Goal: Task Accomplishment & Management: Use online tool/utility

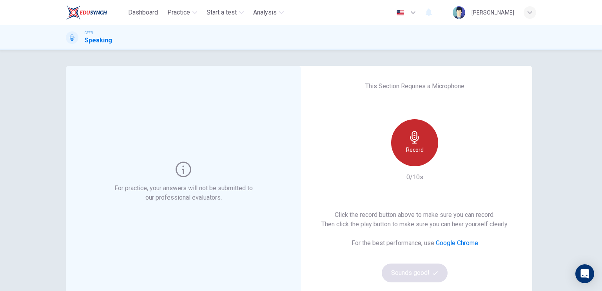
click at [406, 151] on h6 "Record" at bounding box center [415, 149] width 18 height 9
click at [415, 145] on h6 "Stop" at bounding box center [415, 149] width 12 height 9
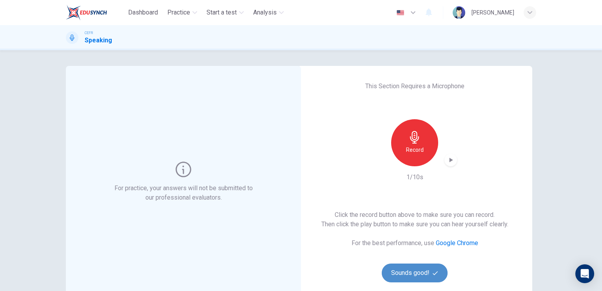
click at [418, 271] on button "Sounds good!" at bounding box center [414, 272] width 66 height 19
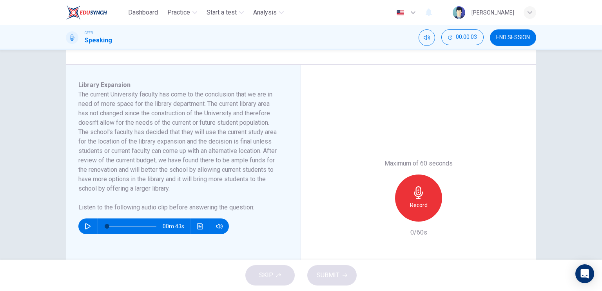
scroll to position [114, 0]
drag, startPoint x: 227, startPoint y: 187, endPoint x: 99, endPoint y: 116, distance: 146.8
click at [99, 116] on h6 "The current University faculty has come to the conclusion that we are in need o…" at bounding box center [178, 141] width 200 height 103
click at [85, 222] on button "button" at bounding box center [87, 226] width 13 height 16
type input "2"
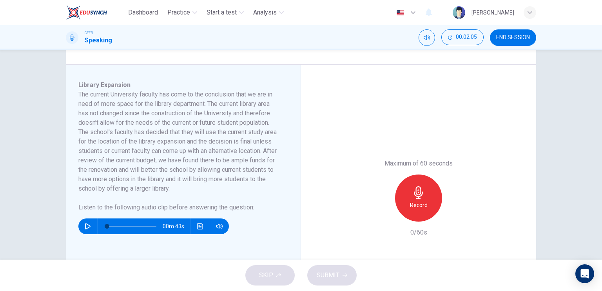
click at [88, 225] on icon "button" at bounding box center [88, 226] width 6 height 6
type input "55"
drag, startPoint x: 500, startPoint y: 28, endPoint x: 500, endPoint y: 33, distance: 4.3
click at [500, 33] on div "CEFR Speaking 00:02:29 END SESSION" at bounding box center [301, 37] width 602 height 25
click at [500, 33] on button "END SESSION" at bounding box center [513, 37] width 46 height 16
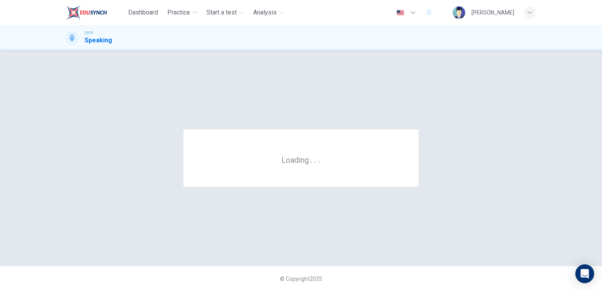
scroll to position [0, 0]
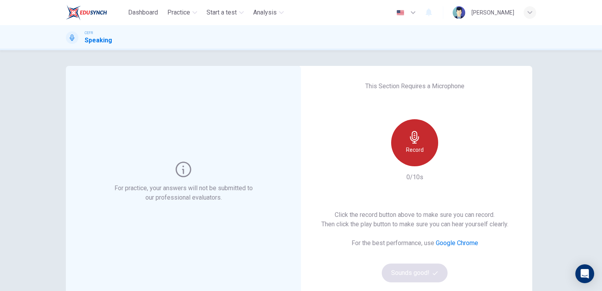
click at [427, 147] on div "Record" at bounding box center [414, 142] width 47 height 47
click at [420, 145] on div "Stop" at bounding box center [414, 142] width 47 height 47
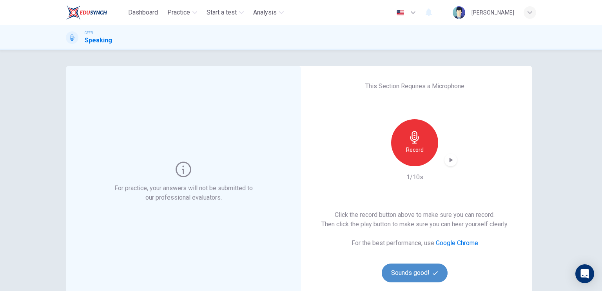
click at [420, 271] on button "Sounds good!" at bounding box center [414, 272] width 66 height 19
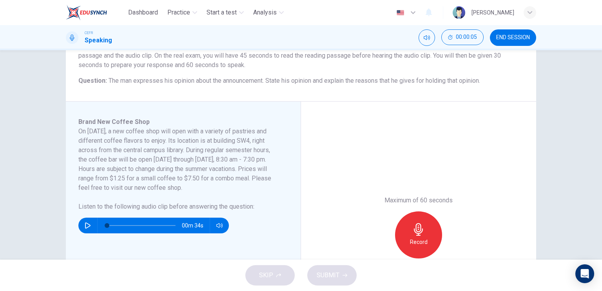
scroll to position [81, 0]
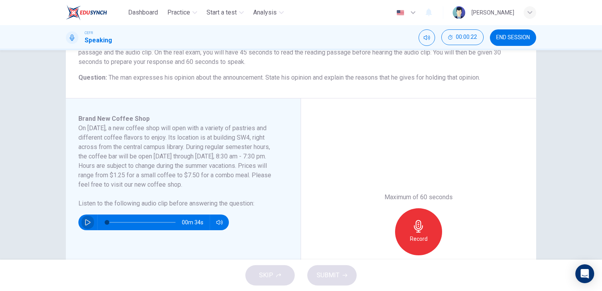
click at [81, 222] on button "button" at bounding box center [87, 222] width 13 height 16
type input "3"
click at [86, 222] on icon "button" at bounding box center [88, 222] width 6 height 6
type input "0"
click at [421, 242] on h6 "Record" at bounding box center [419, 238] width 18 height 9
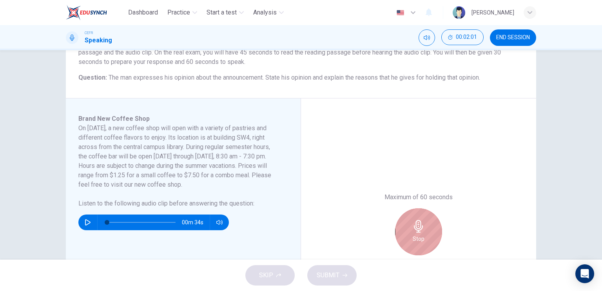
click at [421, 242] on h6 "Stop" at bounding box center [418, 238] width 12 height 9
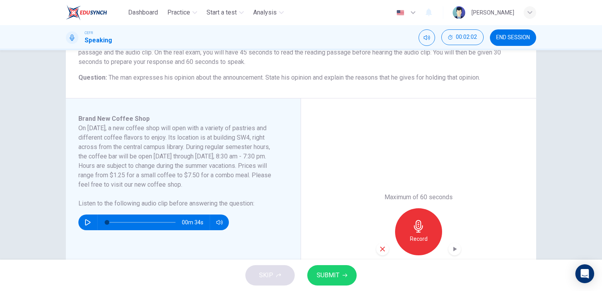
click at [379, 246] on icon "button" at bounding box center [382, 248] width 7 height 7
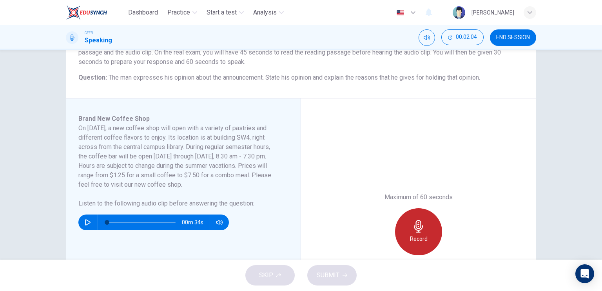
click at [410, 237] on h6 "Record" at bounding box center [419, 238] width 18 height 9
click at [412, 231] on icon "button" at bounding box center [418, 226] width 13 height 13
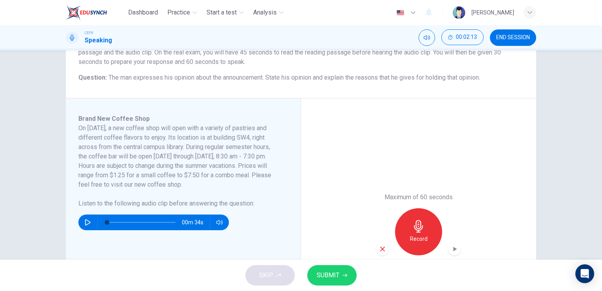
click at [380, 242] on div "button" at bounding box center [382, 248] width 13 height 13
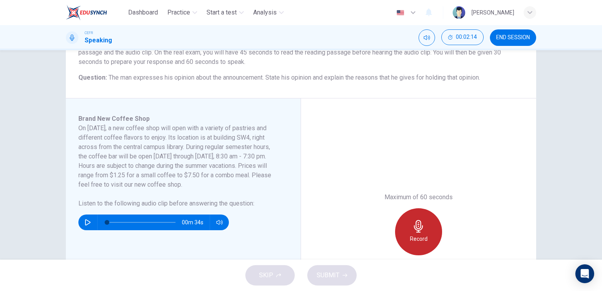
click at [424, 236] on h6 "Record" at bounding box center [419, 238] width 18 height 9
click at [424, 236] on div "Stop" at bounding box center [418, 231] width 47 height 47
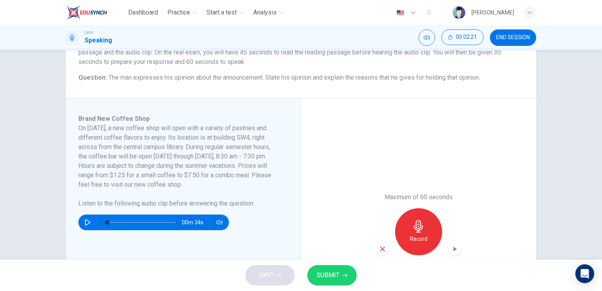
click at [382, 246] on icon "button" at bounding box center [382, 248] width 5 height 5
click at [401, 241] on div "Record" at bounding box center [418, 231] width 47 height 47
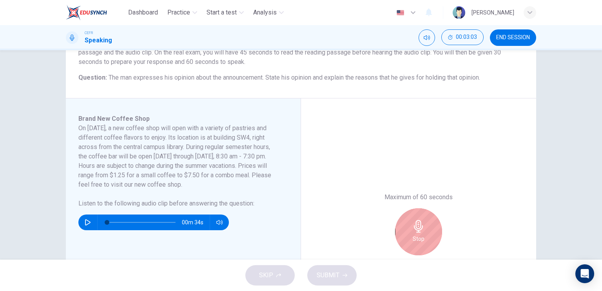
click at [409, 233] on div "Stop" at bounding box center [418, 231] width 47 height 47
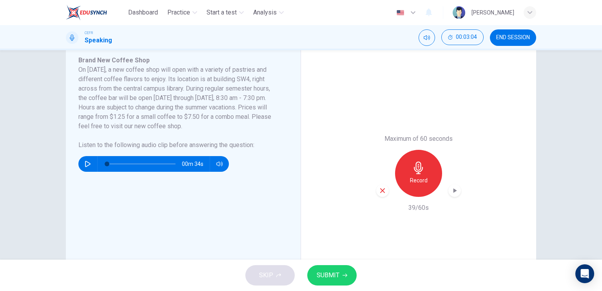
scroll to position [140, 0]
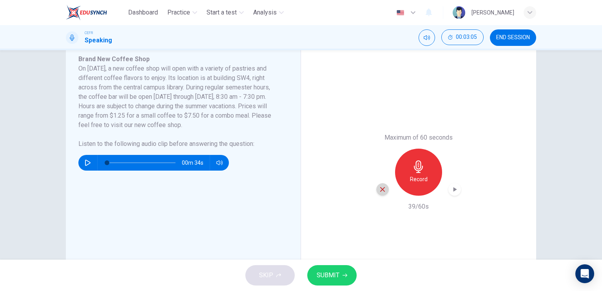
click at [379, 192] on div "button" at bounding box center [382, 189] width 13 height 13
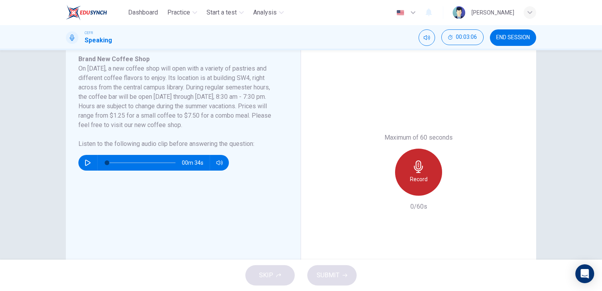
click at [418, 185] on div "Record" at bounding box center [418, 171] width 47 height 47
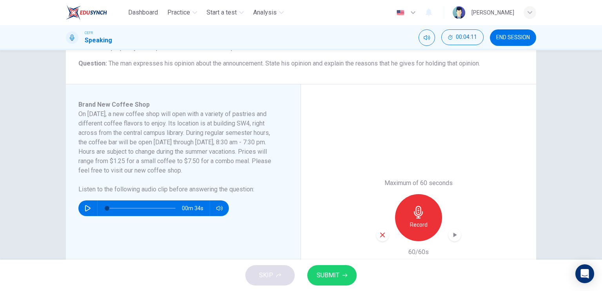
click at [378, 230] on div "button" at bounding box center [382, 234] width 13 height 13
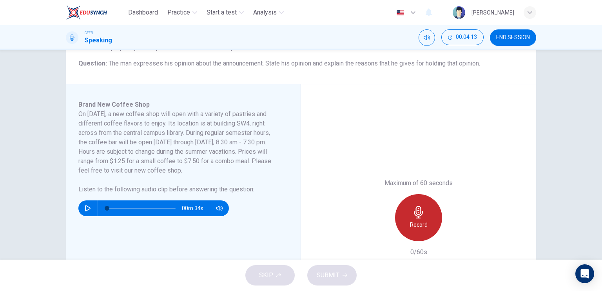
click at [425, 221] on div "Record" at bounding box center [418, 217] width 47 height 47
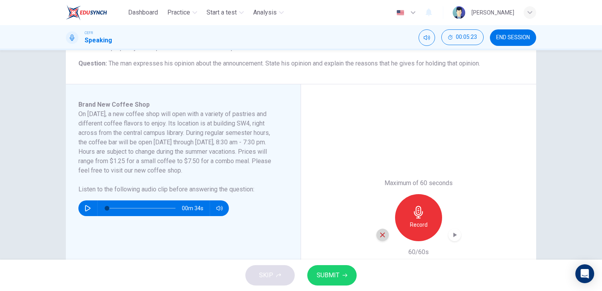
click at [376, 233] on div "button" at bounding box center [382, 234] width 13 height 13
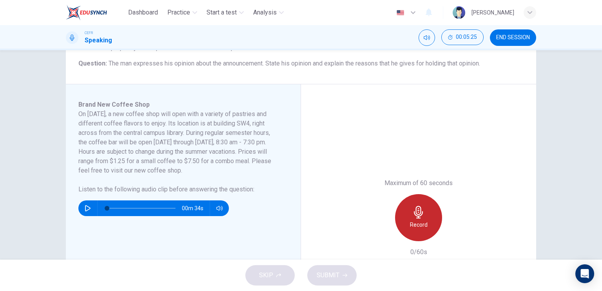
click at [421, 219] on div "Record" at bounding box center [418, 217] width 47 height 47
click at [421, 219] on div "Stop" at bounding box center [418, 217] width 47 height 47
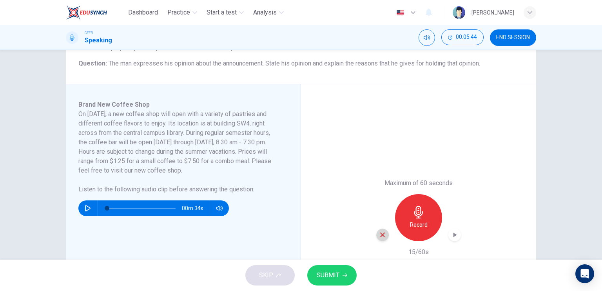
click at [381, 233] on icon "button" at bounding box center [382, 234] width 5 height 5
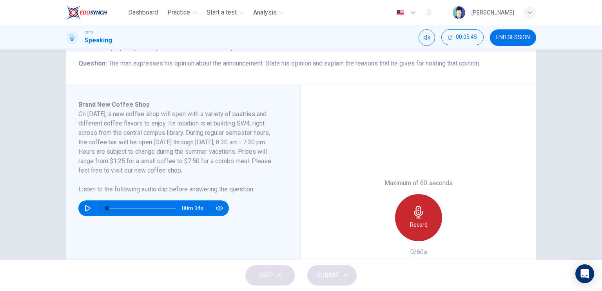
click at [407, 227] on div "Record" at bounding box center [418, 217] width 47 height 47
click at [412, 220] on h6 "Stop" at bounding box center [418, 224] width 12 height 9
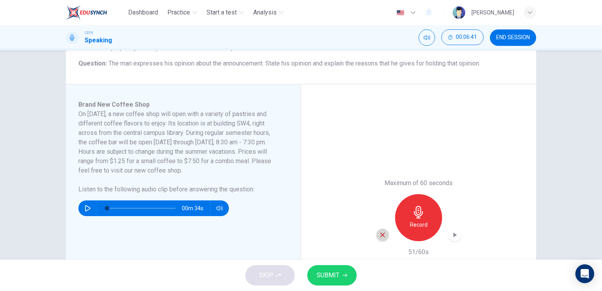
click at [383, 236] on icon "button" at bounding box center [382, 234] width 7 height 7
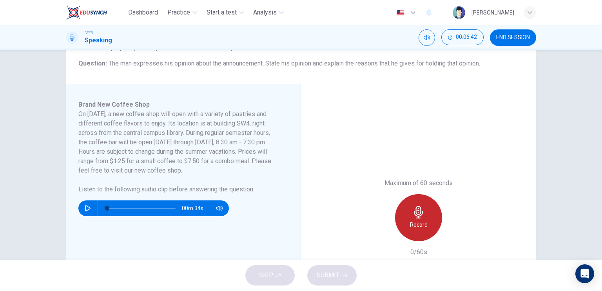
click at [405, 219] on div "Record" at bounding box center [418, 217] width 47 height 47
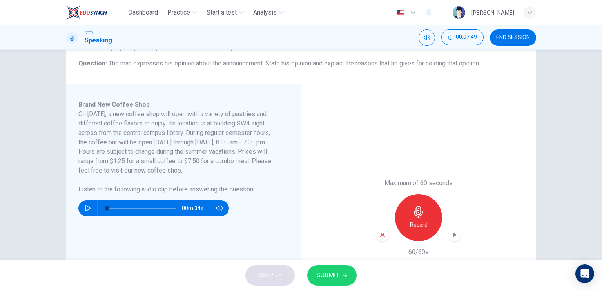
click at [380, 238] on div "button" at bounding box center [382, 234] width 13 height 13
click at [410, 222] on h6 "Record" at bounding box center [419, 224] width 18 height 9
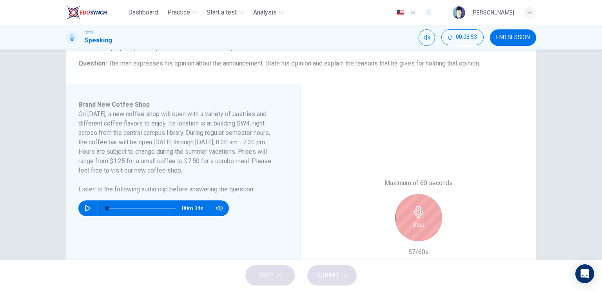
click at [426, 221] on div "Stop" at bounding box center [418, 217] width 47 height 47
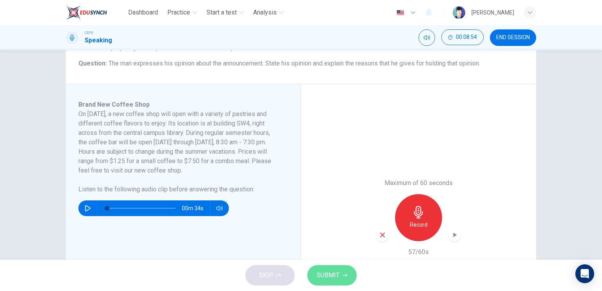
click at [343, 266] on button "SUBMIT" at bounding box center [331, 275] width 49 height 20
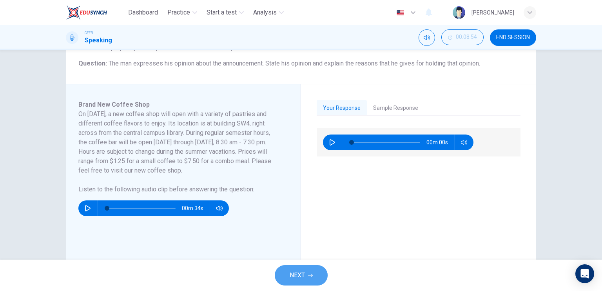
click at [304, 267] on button "NEXT" at bounding box center [301, 275] width 53 height 20
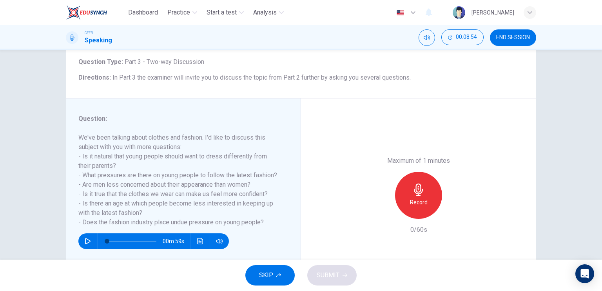
scroll to position [71, 0]
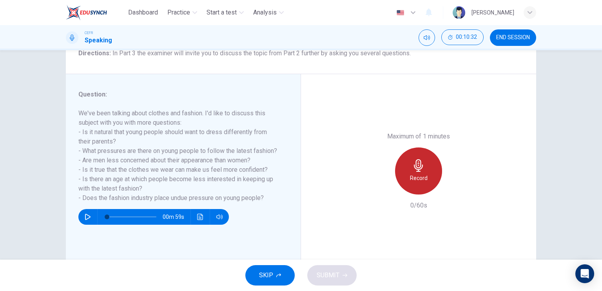
click at [406, 165] on div "Record" at bounding box center [418, 170] width 47 height 47
click at [413, 171] on div "Stop" at bounding box center [418, 170] width 47 height 47
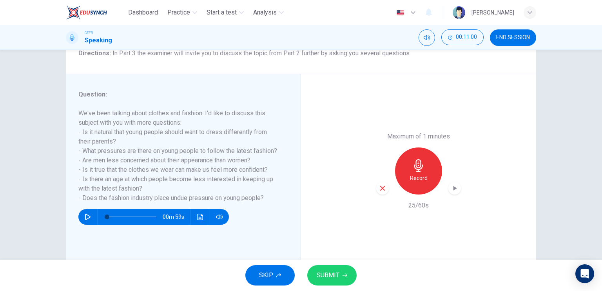
click at [379, 184] on icon "button" at bounding box center [382, 187] width 7 height 7
click at [414, 181] on h6 "Record" at bounding box center [419, 177] width 18 height 9
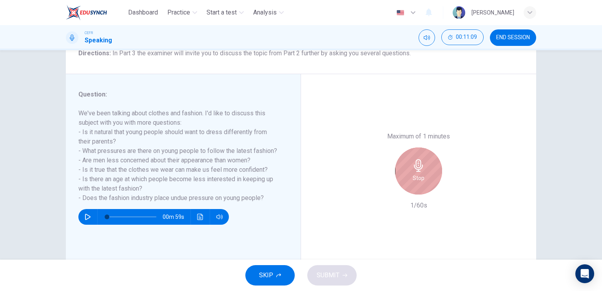
click at [414, 181] on h6 "Stop" at bounding box center [418, 177] width 12 height 9
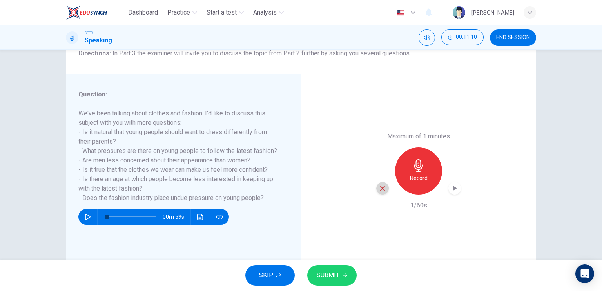
click at [384, 186] on div "button" at bounding box center [382, 188] width 13 height 13
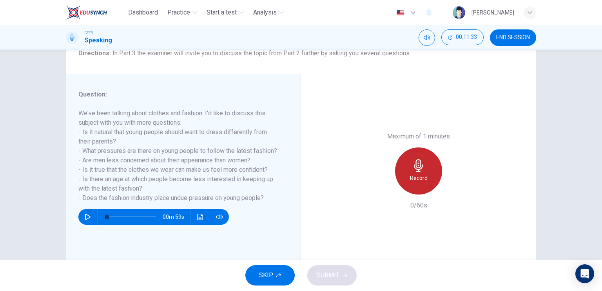
click at [410, 178] on h6 "Record" at bounding box center [419, 177] width 18 height 9
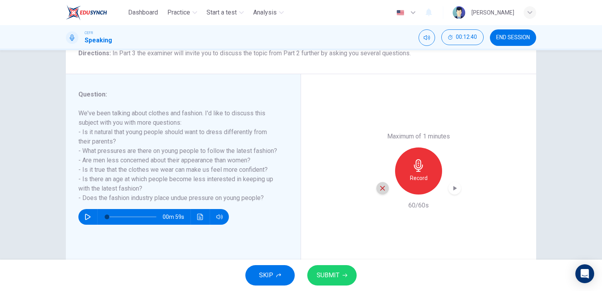
click at [379, 190] on icon "button" at bounding box center [382, 187] width 7 height 7
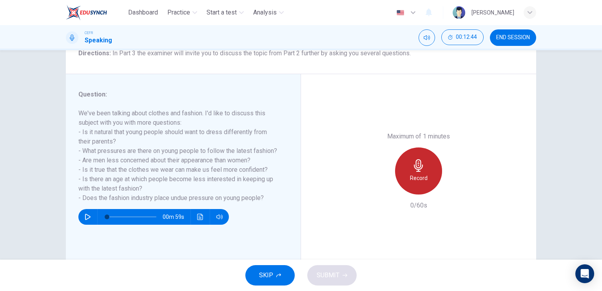
click at [416, 189] on div "Record" at bounding box center [418, 170] width 47 height 47
click at [416, 189] on div "Stop" at bounding box center [418, 170] width 47 height 47
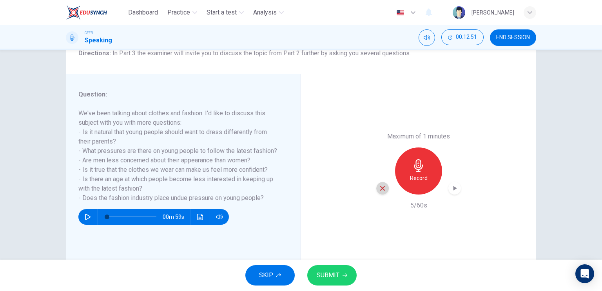
click at [376, 189] on div "button" at bounding box center [382, 188] width 13 height 13
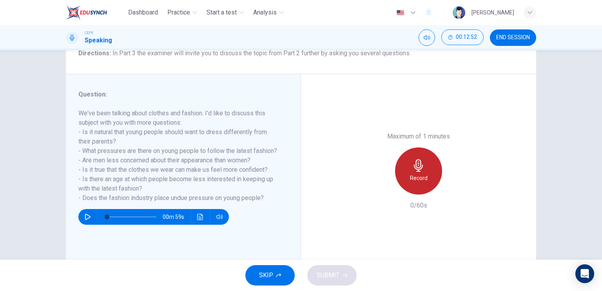
click at [419, 182] on div "Record" at bounding box center [418, 170] width 47 height 47
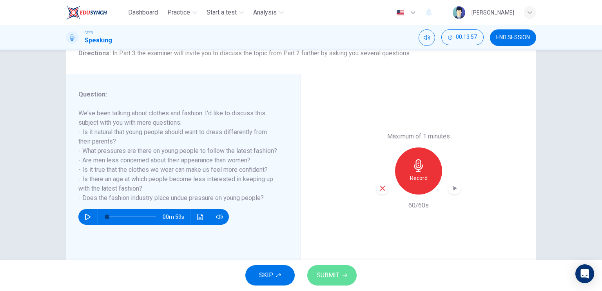
click at [350, 278] on button "SUBMIT" at bounding box center [331, 275] width 49 height 20
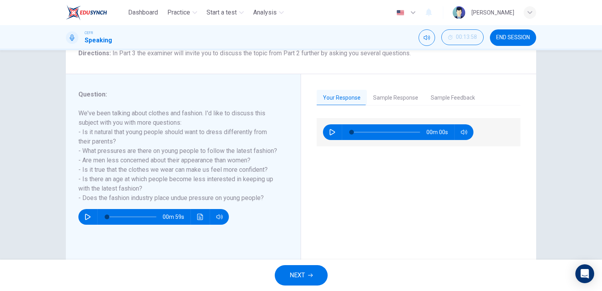
click at [316, 272] on button "NEXT" at bounding box center [301, 275] width 53 height 20
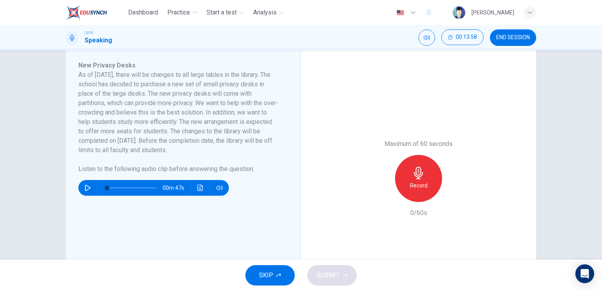
scroll to position [134, 0]
click at [270, 285] on button "SKIP" at bounding box center [269, 275] width 49 height 20
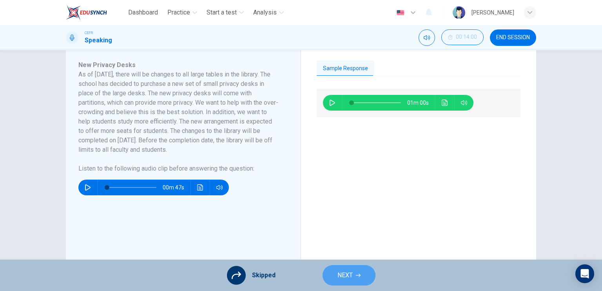
click at [334, 277] on button "NEXT" at bounding box center [348, 275] width 53 height 20
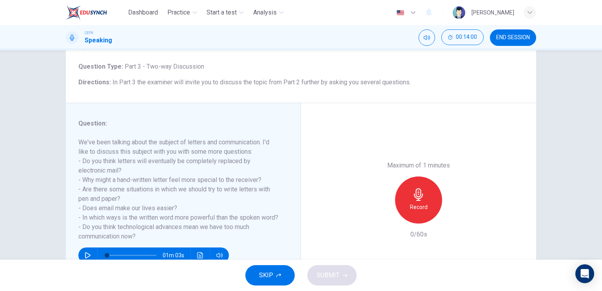
scroll to position [47, 0]
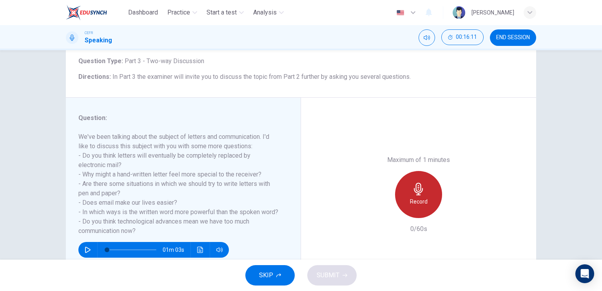
click at [421, 201] on h6 "Record" at bounding box center [419, 201] width 18 height 9
click at [423, 190] on div "Stop" at bounding box center [418, 194] width 47 height 47
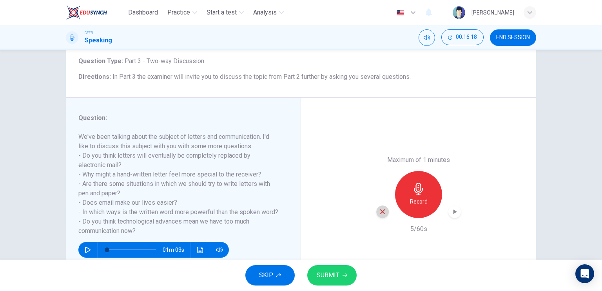
click at [383, 214] on icon "button" at bounding box center [382, 211] width 7 height 7
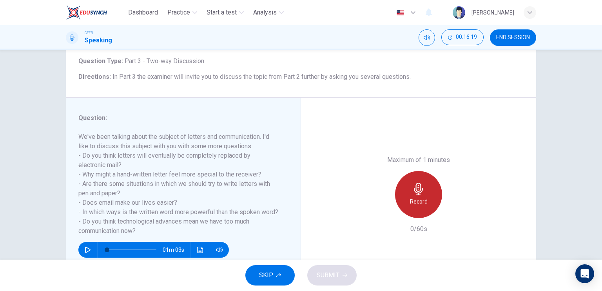
click at [411, 205] on h6 "Record" at bounding box center [419, 201] width 18 height 9
click at [412, 205] on h6 "Stop" at bounding box center [418, 201] width 12 height 9
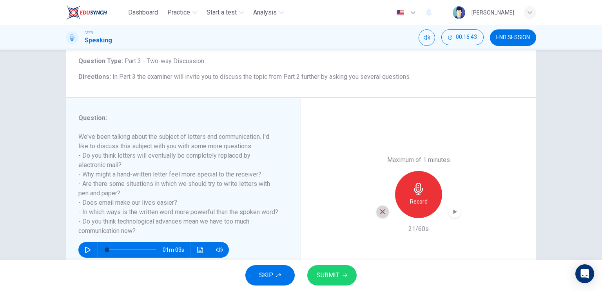
click at [380, 207] on div "button" at bounding box center [382, 211] width 13 height 13
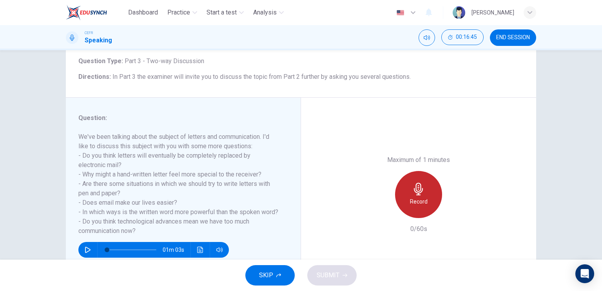
click at [425, 196] on div "Record" at bounding box center [418, 194] width 47 height 47
click at [410, 202] on div "Stop" at bounding box center [418, 194] width 47 height 47
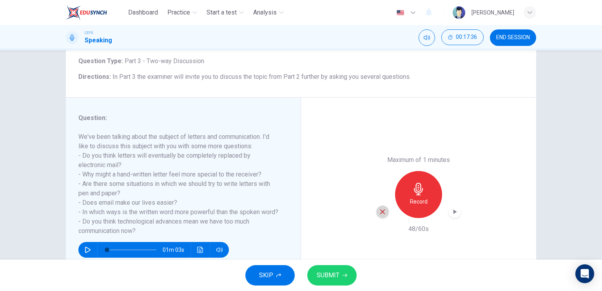
click at [381, 211] on icon "button" at bounding box center [382, 211] width 5 height 5
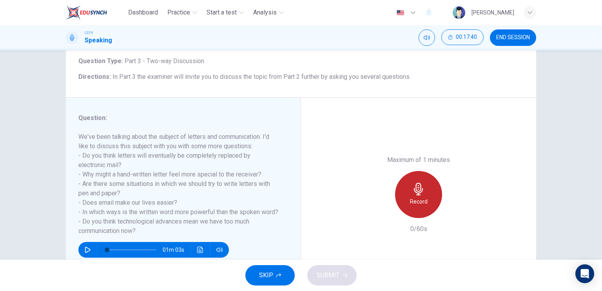
click at [416, 206] on div "Record" at bounding box center [418, 194] width 47 height 47
click at [420, 200] on h6 "Stop" at bounding box center [418, 201] width 12 height 9
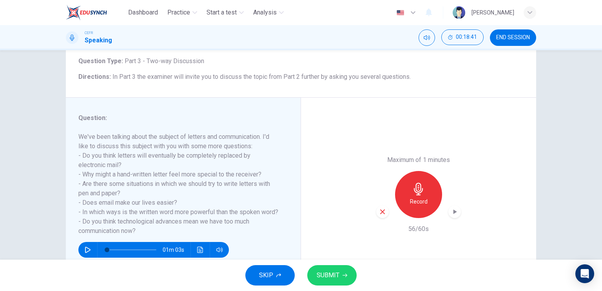
click at [379, 213] on icon "button" at bounding box center [382, 211] width 7 height 7
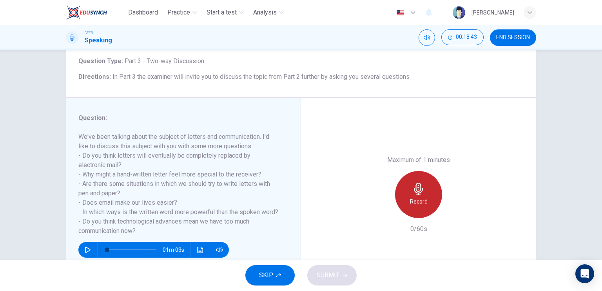
click at [419, 209] on div "Record" at bounding box center [418, 194] width 47 height 47
click at [419, 209] on div "Stop" at bounding box center [418, 194] width 47 height 47
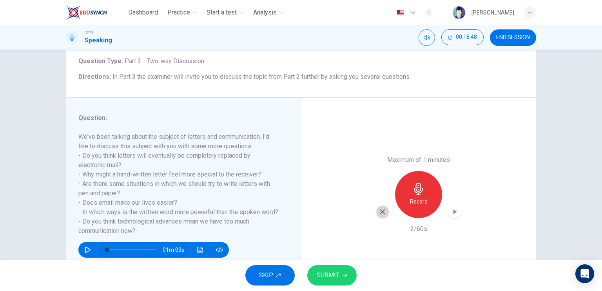
click at [381, 215] on icon "button" at bounding box center [382, 211] width 7 height 7
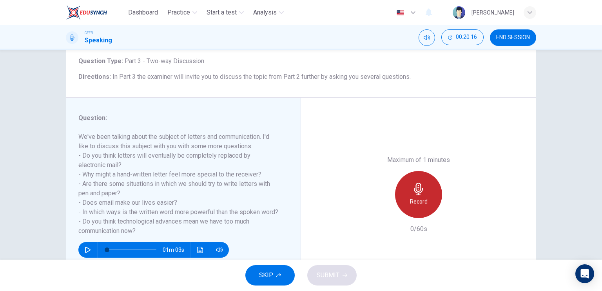
click at [420, 200] on h6 "Record" at bounding box center [419, 201] width 18 height 9
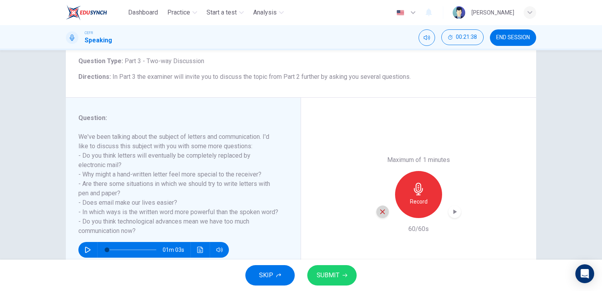
click at [383, 213] on icon "button" at bounding box center [382, 211] width 7 height 7
click at [280, 277] on button "SKIP" at bounding box center [269, 275] width 49 height 20
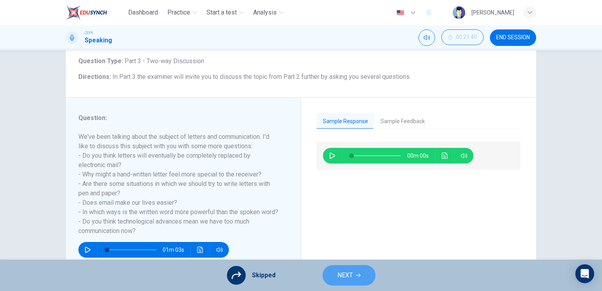
click at [351, 271] on span "NEXT" at bounding box center [344, 274] width 15 height 11
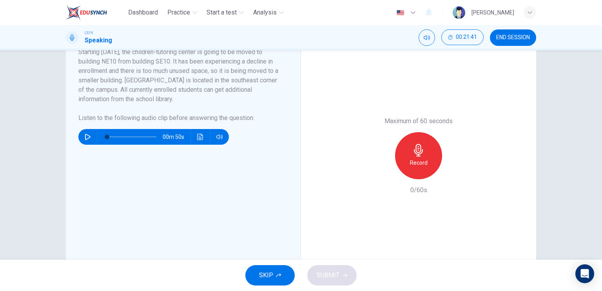
scroll to position [163, 0]
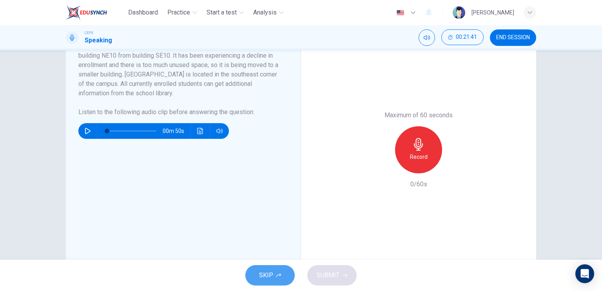
click at [274, 271] on button "SKIP" at bounding box center [269, 275] width 49 height 20
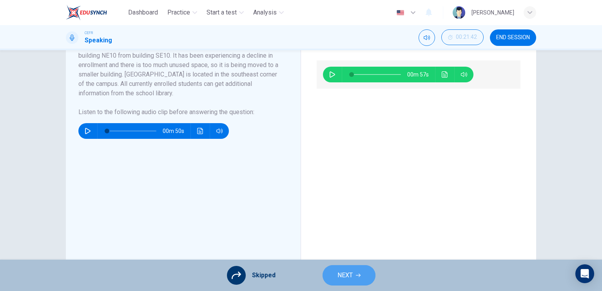
click at [331, 276] on button "NEXT" at bounding box center [348, 275] width 53 height 20
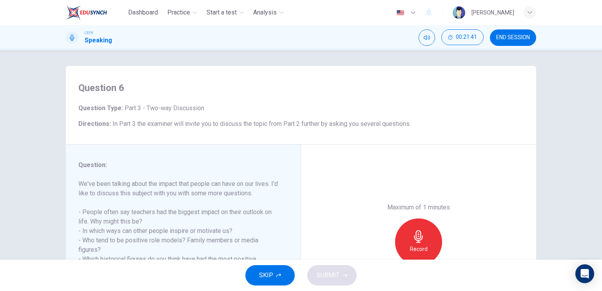
scroll to position [95, 0]
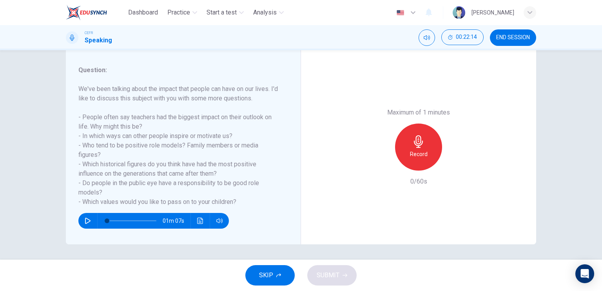
click at [263, 158] on h6 "We've been talking about the impact that people can have on our lives. I'd like…" at bounding box center [178, 145] width 200 height 122
click at [412, 137] on icon "button" at bounding box center [418, 141] width 13 height 13
click at [345, 271] on button "SUBMIT" at bounding box center [331, 275] width 49 height 20
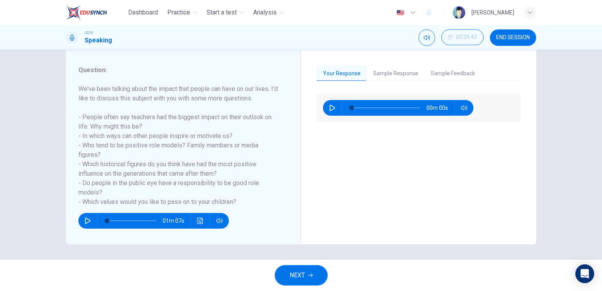
drag, startPoint x: 316, startPoint y: 264, endPoint x: 313, endPoint y: 271, distance: 7.6
click at [313, 271] on div "NEXT" at bounding box center [301, 274] width 602 height 31
click at [313, 271] on button "NEXT" at bounding box center [301, 275] width 53 height 20
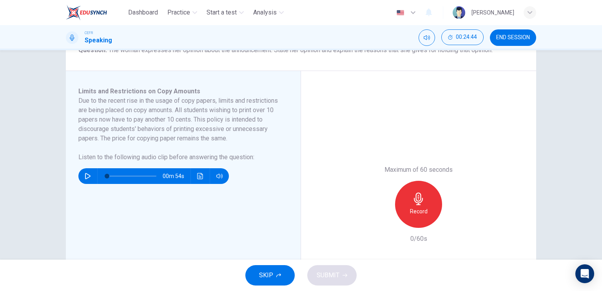
scroll to position [110, 0]
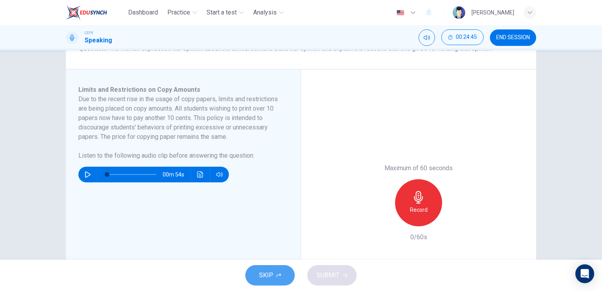
click at [275, 273] on button "SKIP" at bounding box center [269, 275] width 49 height 20
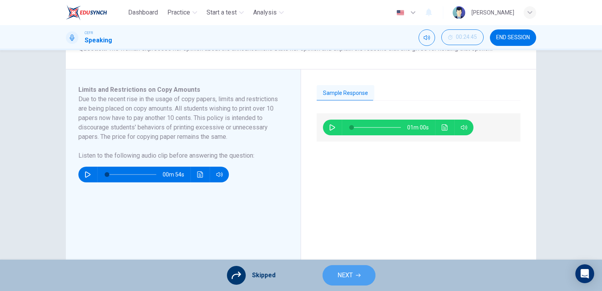
click at [329, 274] on button "NEXT" at bounding box center [348, 275] width 53 height 20
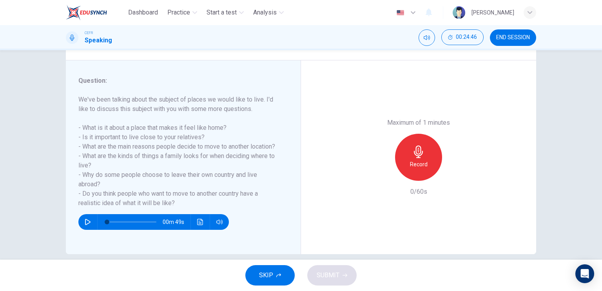
scroll to position [85, 0]
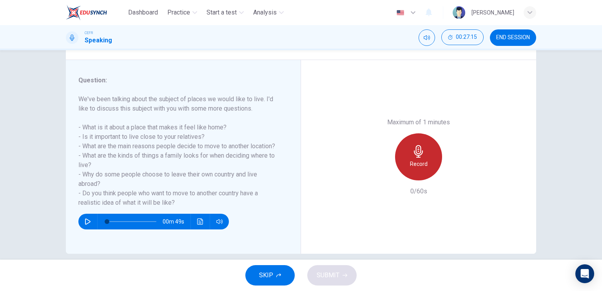
click at [412, 166] on h6 "Record" at bounding box center [419, 163] width 18 height 9
click at [412, 166] on h6 "Stop" at bounding box center [418, 163] width 12 height 9
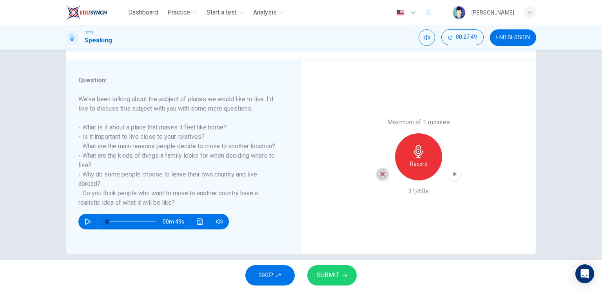
click at [382, 172] on icon "button" at bounding box center [382, 173] width 7 height 7
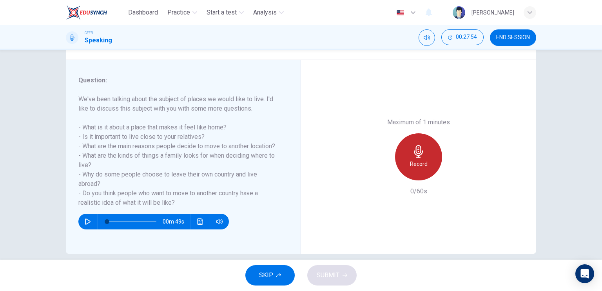
click at [417, 156] on icon "button" at bounding box center [418, 151] width 13 height 13
click at [412, 165] on h6 "Stop" at bounding box center [418, 163] width 12 height 9
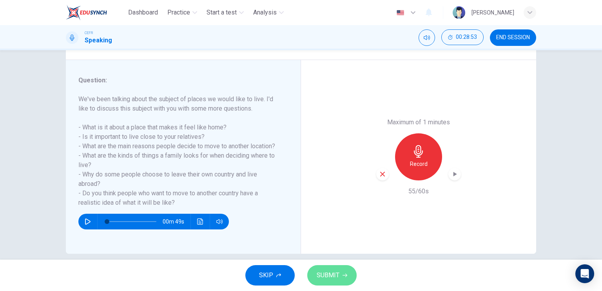
click at [337, 280] on span "SUBMIT" at bounding box center [327, 274] width 23 height 11
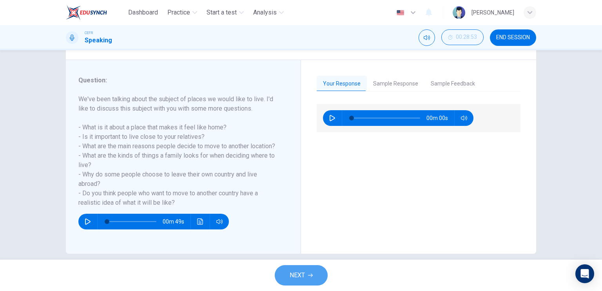
click at [312, 269] on button "NEXT" at bounding box center [301, 275] width 53 height 20
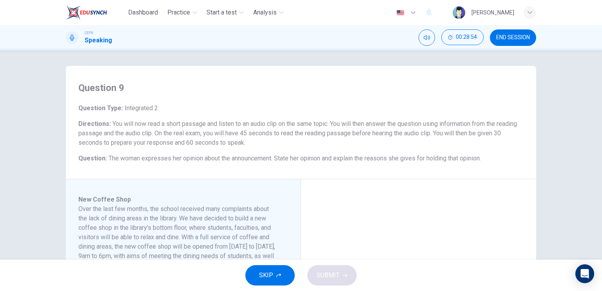
scroll to position [201, 0]
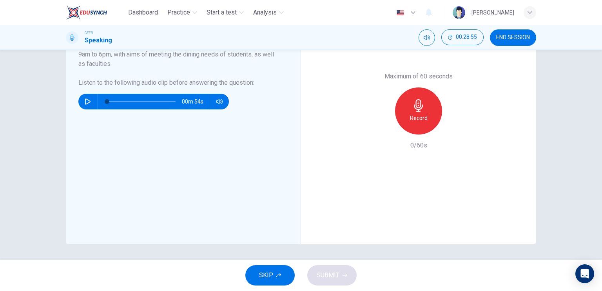
click at [271, 274] on span "SKIP" at bounding box center [266, 274] width 14 height 11
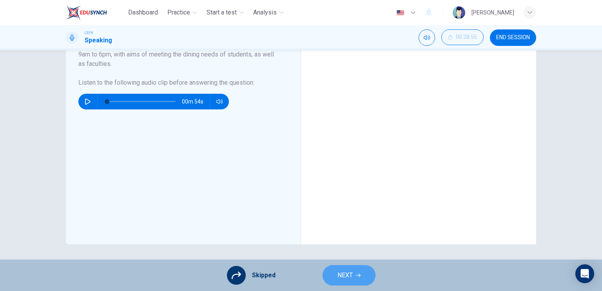
click at [346, 278] on span "NEXT" at bounding box center [344, 274] width 15 height 11
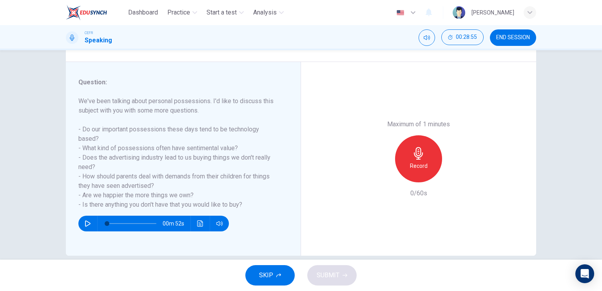
scroll to position [84, 0]
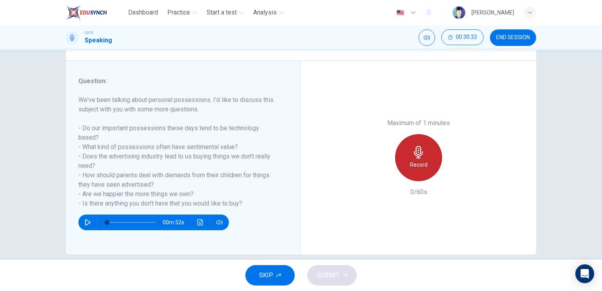
click at [407, 161] on div "Record" at bounding box center [418, 157] width 47 height 47
click at [407, 161] on div "Stop" at bounding box center [418, 157] width 47 height 47
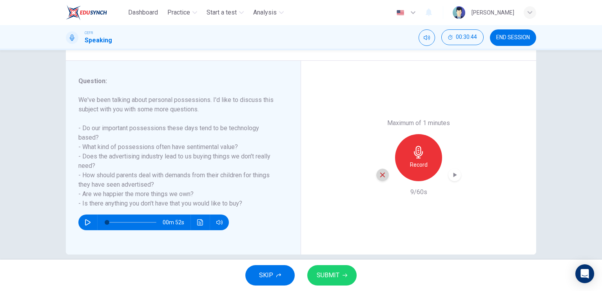
click at [379, 174] on icon "button" at bounding box center [382, 174] width 7 height 7
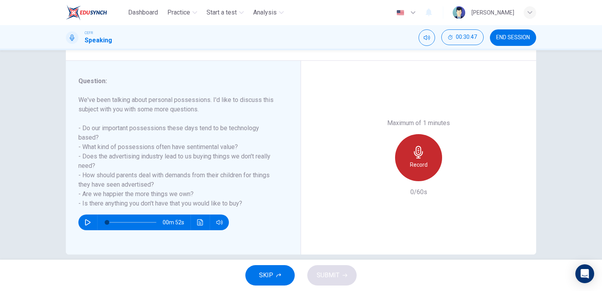
click at [417, 165] on h6 "Record" at bounding box center [419, 164] width 18 height 9
click at [417, 165] on h6 "Stop" at bounding box center [418, 164] width 12 height 9
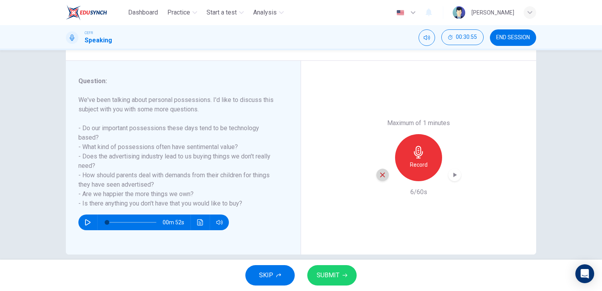
click at [376, 175] on div "button" at bounding box center [382, 174] width 13 height 13
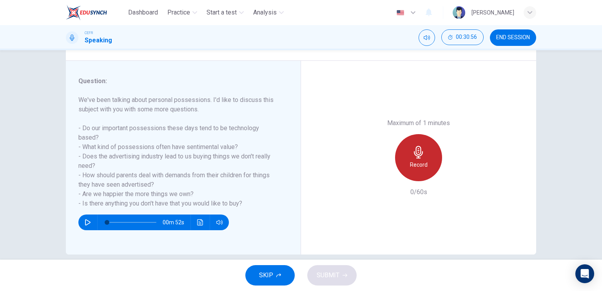
click at [418, 168] on h6 "Record" at bounding box center [419, 164] width 18 height 9
click at [413, 161] on h6 "Stop" at bounding box center [418, 164] width 12 height 9
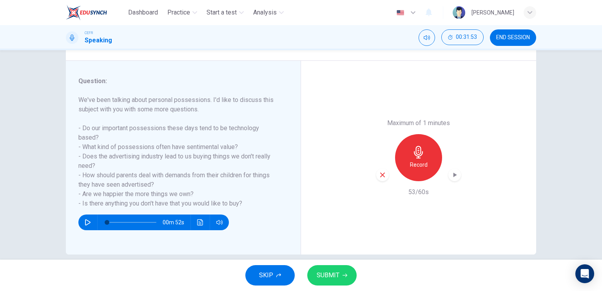
click at [344, 269] on button "SUBMIT" at bounding box center [331, 275] width 49 height 20
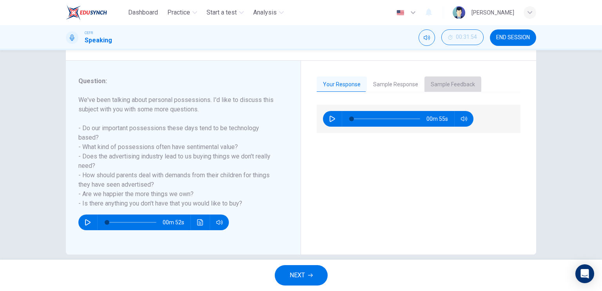
click at [434, 84] on button "Sample Feedback" at bounding box center [452, 84] width 57 height 16
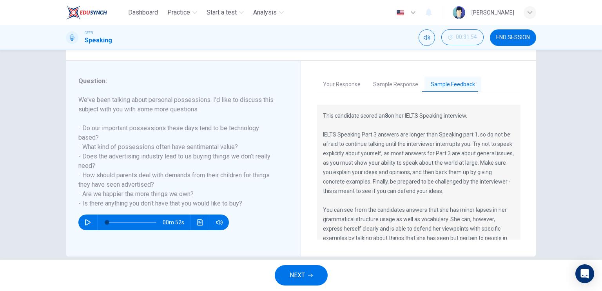
scroll to position [47, 0]
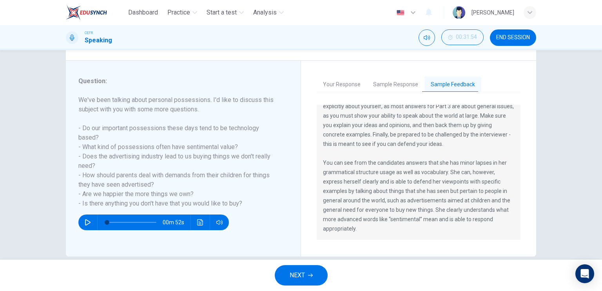
click at [307, 268] on button "NEXT" at bounding box center [301, 275] width 53 height 20
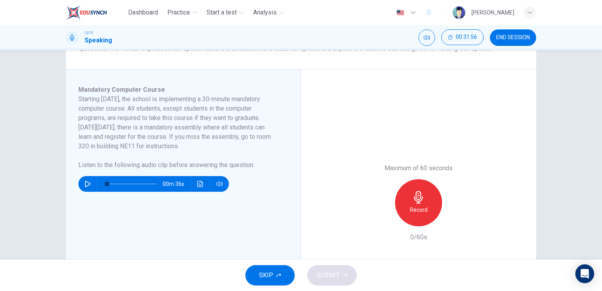
scroll to position [110, 0]
click at [287, 270] on button "SKIP" at bounding box center [269, 275] width 49 height 20
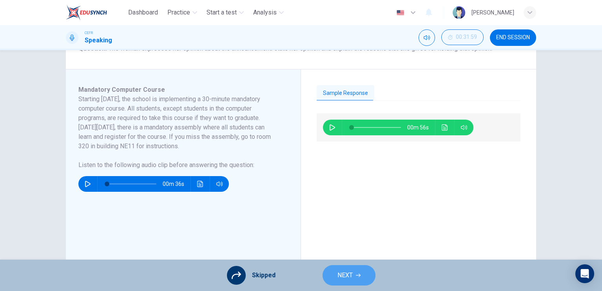
click at [338, 278] on span "NEXT" at bounding box center [344, 274] width 15 height 11
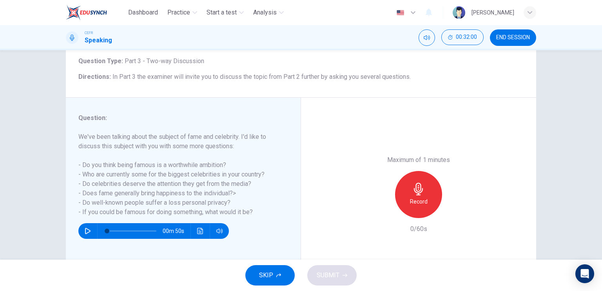
scroll to position [52, 0]
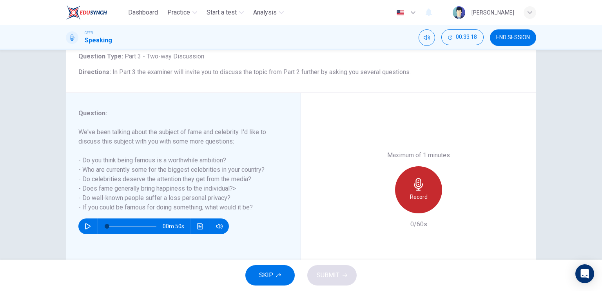
click at [415, 187] on icon "button" at bounding box center [418, 184] width 13 height 13
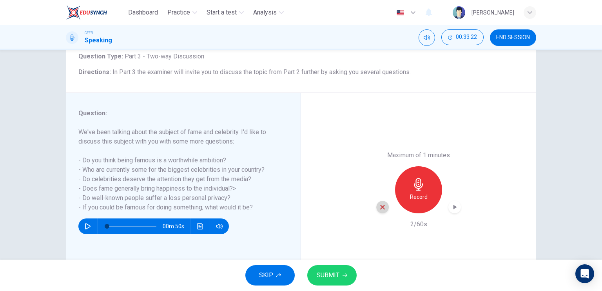
click at [382, 210] on div "button" at bounding box center [382, 207] width 13 height 13
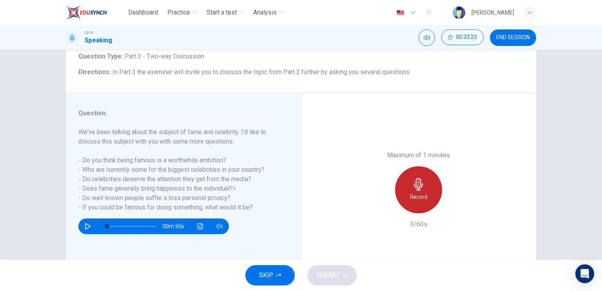
click at [417, 190] on icon "button" at bounding box center [418, 184] width 9 height 13
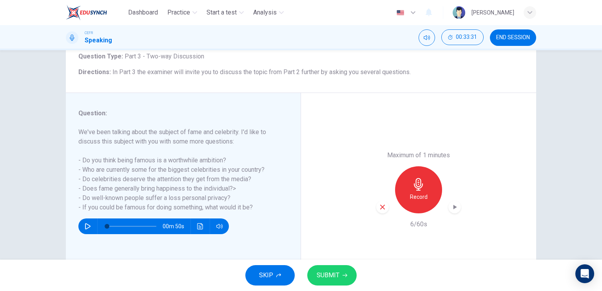
click at [381, 205] on icon "button" at bounding box center [382, 206] width 5 height 5
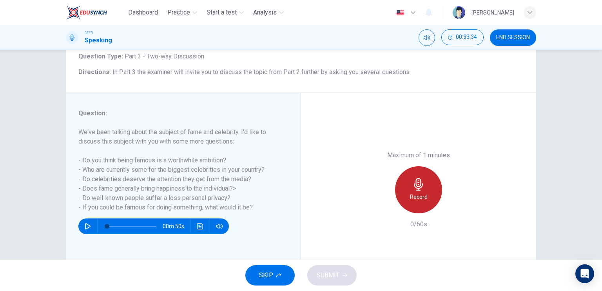
click at [436, 186] on div "Record" at bounding box center [418, 189] width 47 height 47
click at [436, 186] on div "Stop" at bounding box center [418, 189] width 47 height 47
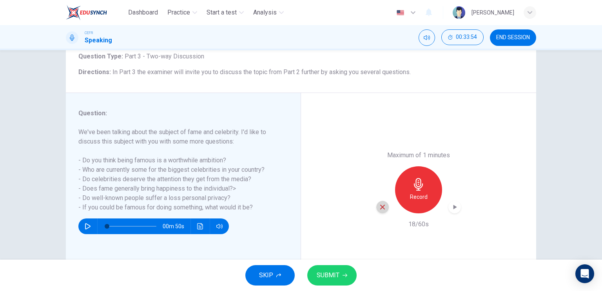
click at [376, 207] on div "button" at bounding box center [382, 207] width 13 height 13
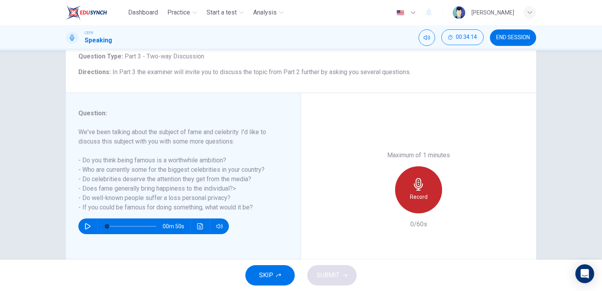
click at [410, 192] on h6 "Record" at bounding box center [419, 196] width 18 height 9
click at [407, 191] on div "Stop" at bounding box center [418, 189] width 47 height 47
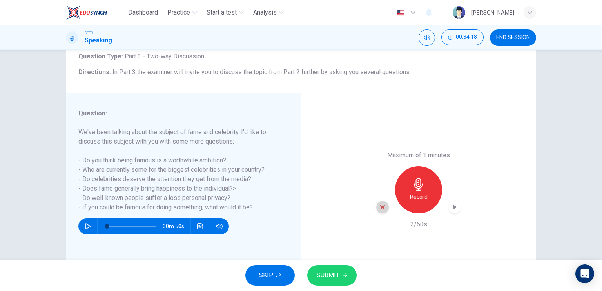
click at [385, 204] on div "button" at bounding box center [382, 207] width 13 height 13
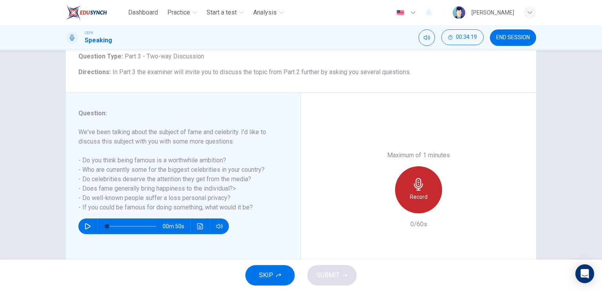
click at [432, 189] on div "Record" at bounding box center [418, 189] width 47 height 47
click at [432, 189] on div "Stop" at bounding box center [418, 189] width 47 height 47
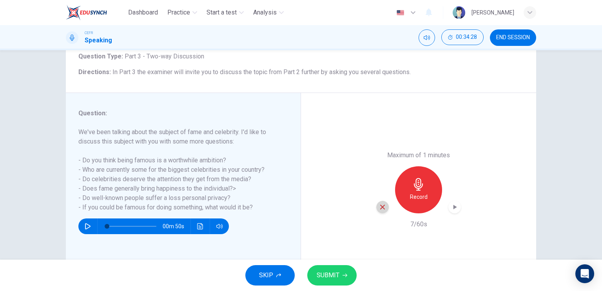
click at [381, 210] on div "button" at bounding box center [382, 207] width 13 height 13
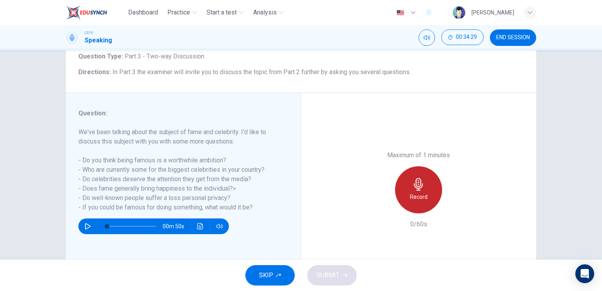
click at [412, 179] on icon "button" at bounding box center [418, 184] width 13 height 13
click at [407, 186] on div "Stop" at bounding box center [418, 189] width 47 height 47
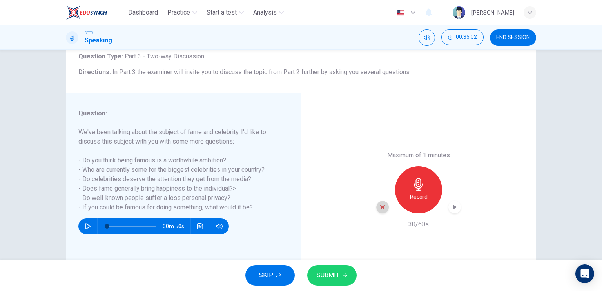
click at [384, 204] on div "button" at bounding box center [382, 207] width 13 height 13
click at [418, 194] on h6 "Record" at bounding box center [419, 196] width 18 height 9
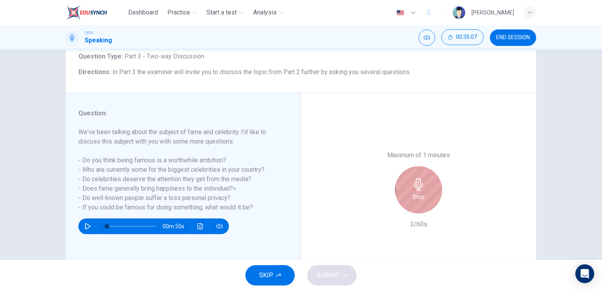
click at [418, 194] on h6 "Stop" at bounding box center [418, 196] width 12 height 9
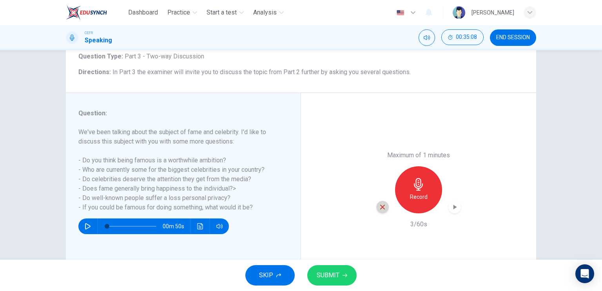
click at [383, 210] on icon "button" at bounding box center [382, 206] width 7 height 7
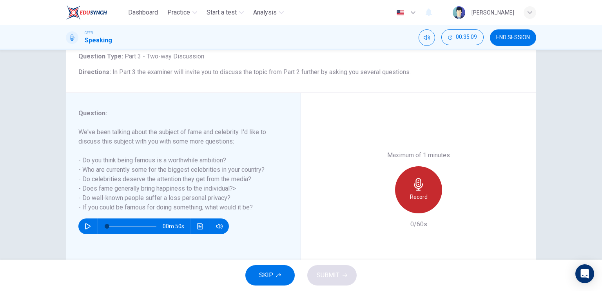
click at [421, 192] on h6 "Record" at bounding box center [419, 196] width 18 height 9
click at [412, 178] on icon "button" at bounding box center [418, 184] width 13 height 13
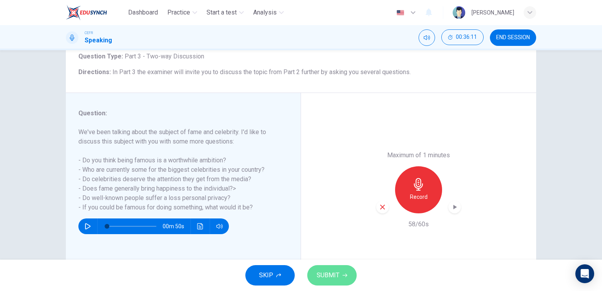
click at [336, 268] on button "SUBMIT" at bounding box center [331, 275] width 49 height 20
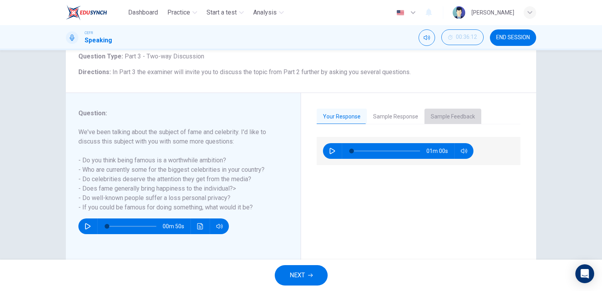
click at [437, 122] on button "Sample Feedback" at bounding box center [452, 116] width 57 height 16
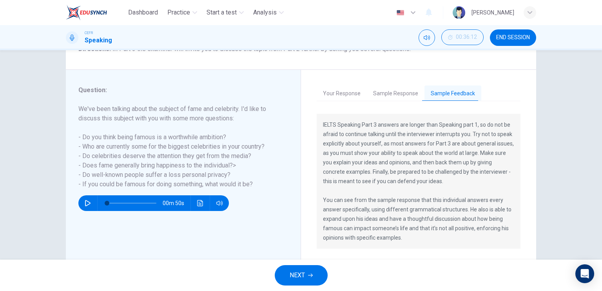
scroll to position [75, 0]
click at [316, 277] on button "NEXT" at bounding box center [301, 275] width 53 height 20
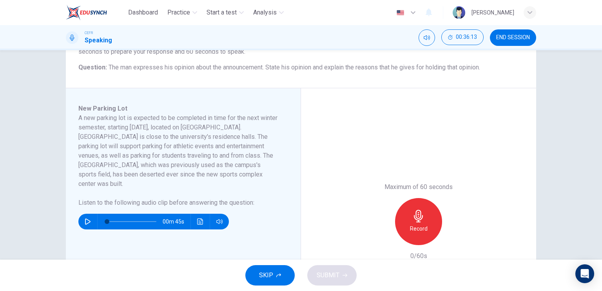
scroll to position [105, 0]
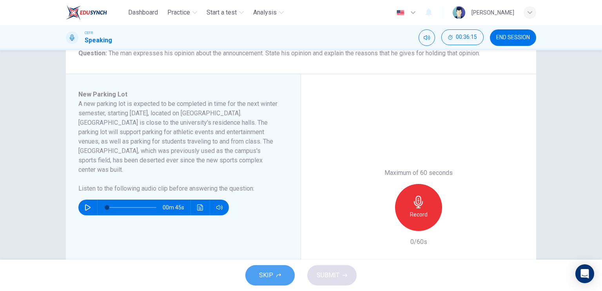
click at [266, 271] on span "SKIP" at bounding box center [266, 274] width 14 height 11
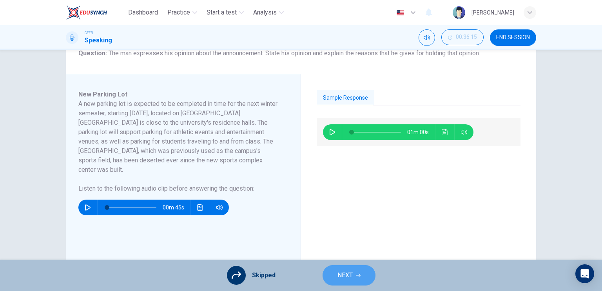
click at [329, 275] on button "NEXT" at bounding box center [348, 275] width 53 height 20
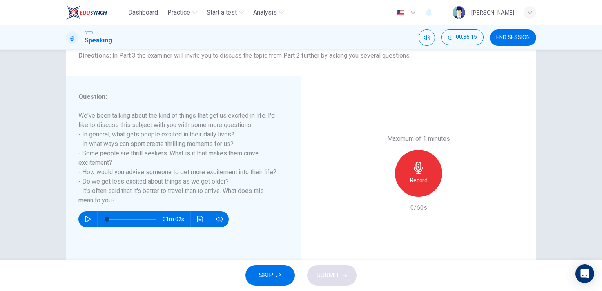
scroll to position [69, 0]
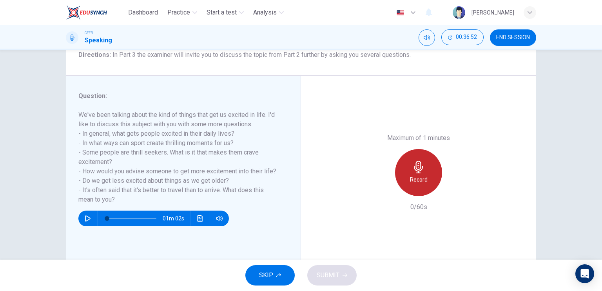
click at [420, 174] on div "Record" at bounding box center [418, 172] width 47 height 47
click at [420, 174] on div "Stop" at bounding box center [418, 172] width 47 height 47
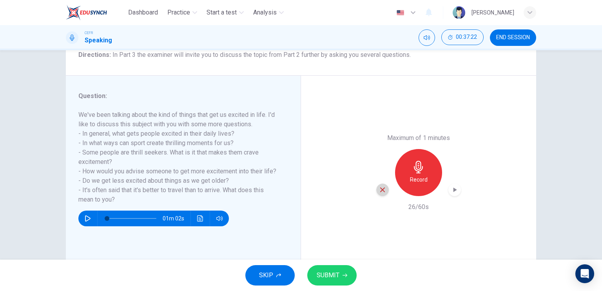
click at [382, 193] on icon "button" at bounding box center [382, 189] width 7 height 7
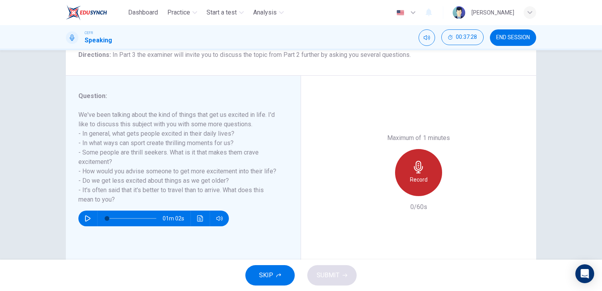
click at [414, 186] on div "Record" at bounding box center [418, 172] width 47 height 47
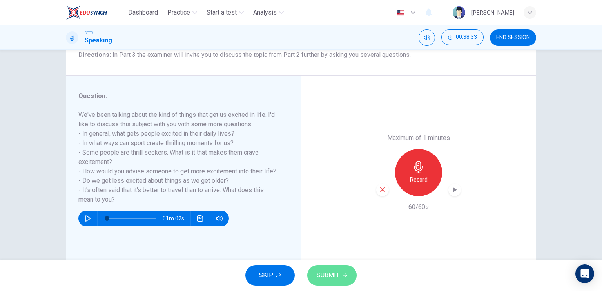
click at [334, 271] on span "SUBMIT" at bounding box center [327, 274] width 23 height 11
